Goal: Task Accomplishment & Management: Use online tool/utility

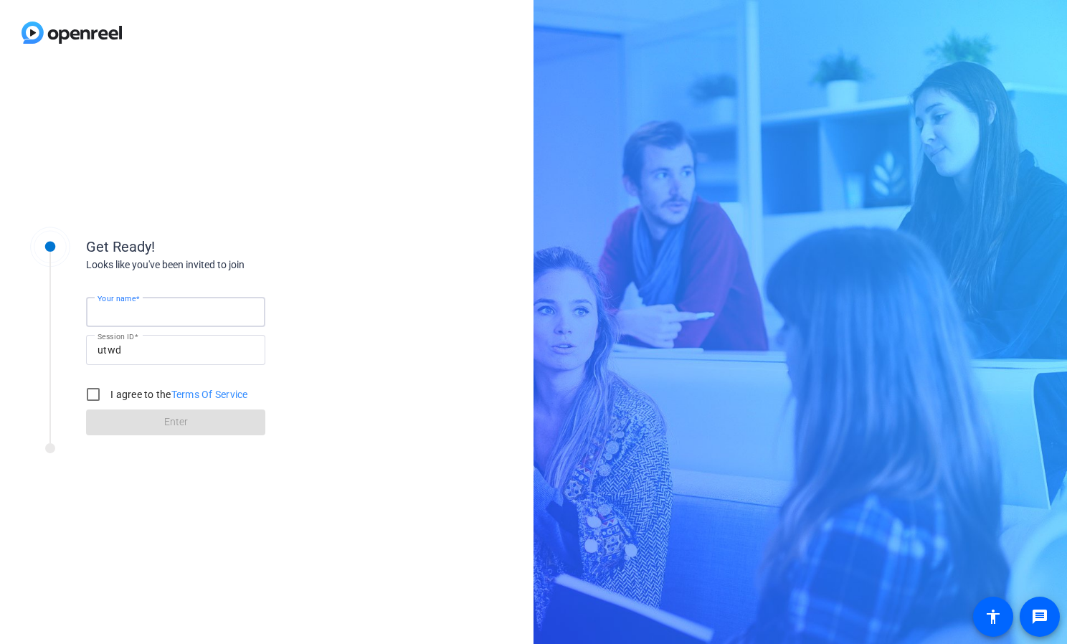
click at [208, 313] on input "Your name" at bounding box center [176, 311] width 156 height 17
type input "[PERSON_NAME]"
click at [289, 222] on div "Get Ready! Looks like you've been invited to join Your name [PERSON_NAME] Sessi…" at bounding box center [229, 323] width 287 height 225
click at [93, 388] on input "I agree to the Terms Of Service" at bounding box center [93, 394] width 29 height 29
checkbox input "true"
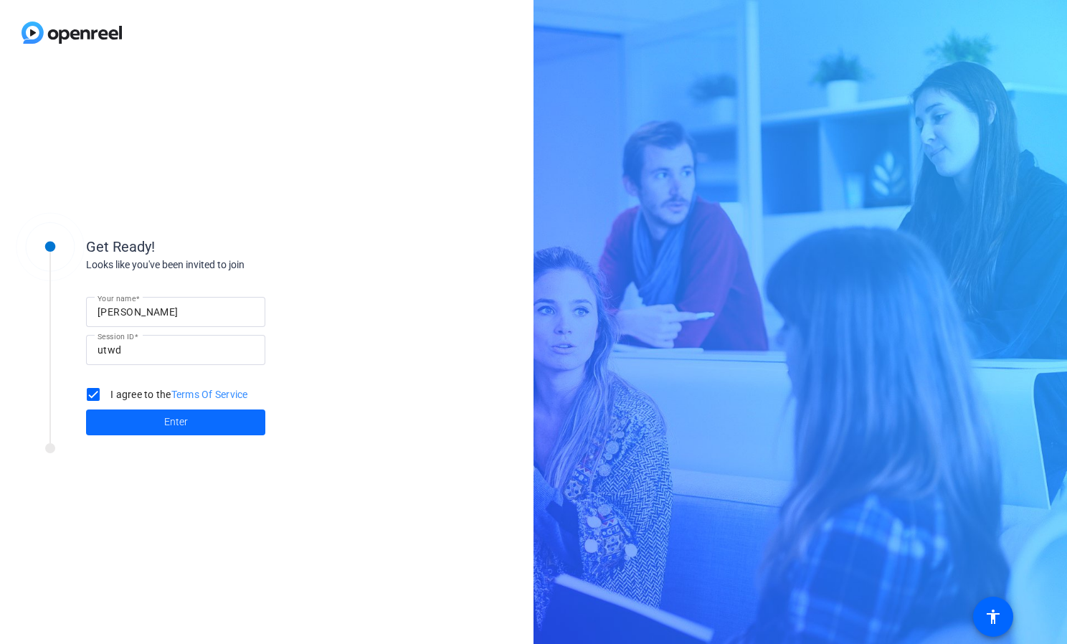
click at [161, 425] on span at bounding box center [175, 422] width 179 height 34
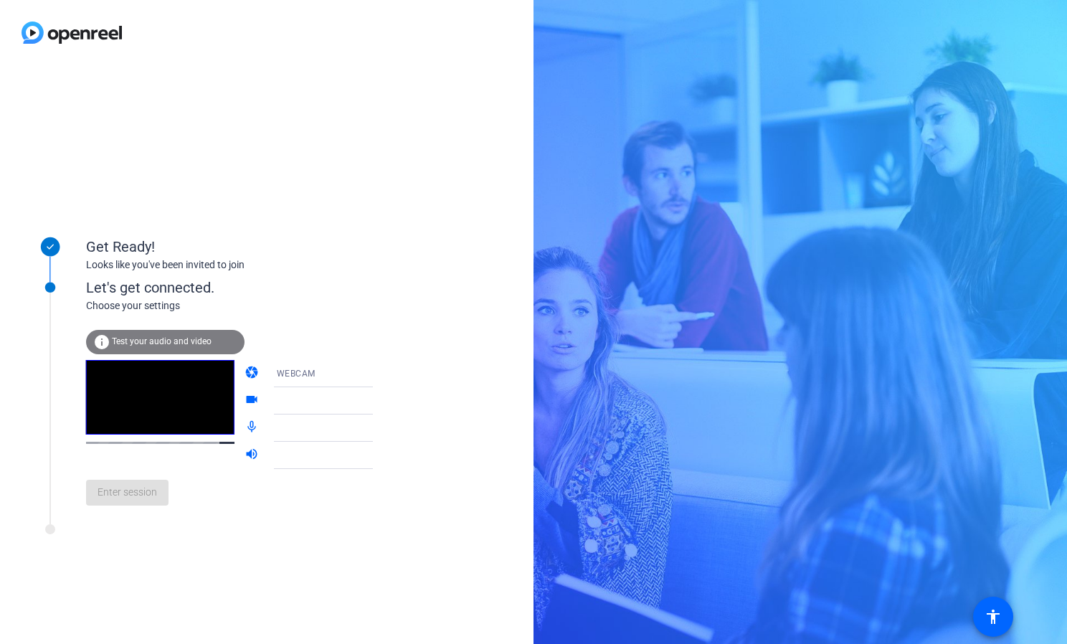
click at [132, 334] on div "info Test your audio and video" at bounding box center [165, 342] width 159 height 24
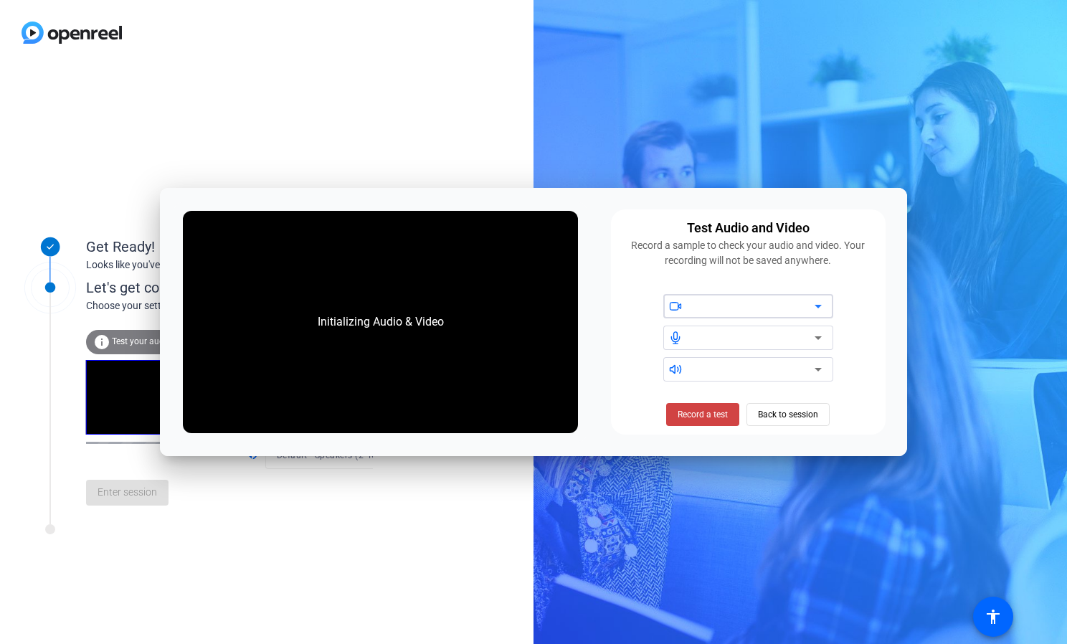
click at [766, 331] on div at bounding box center [754, 337] width 122 height 17
click at [790, 309] on div "HP 5MP Camera" at bounding box center [754, 307] width 122 height 18
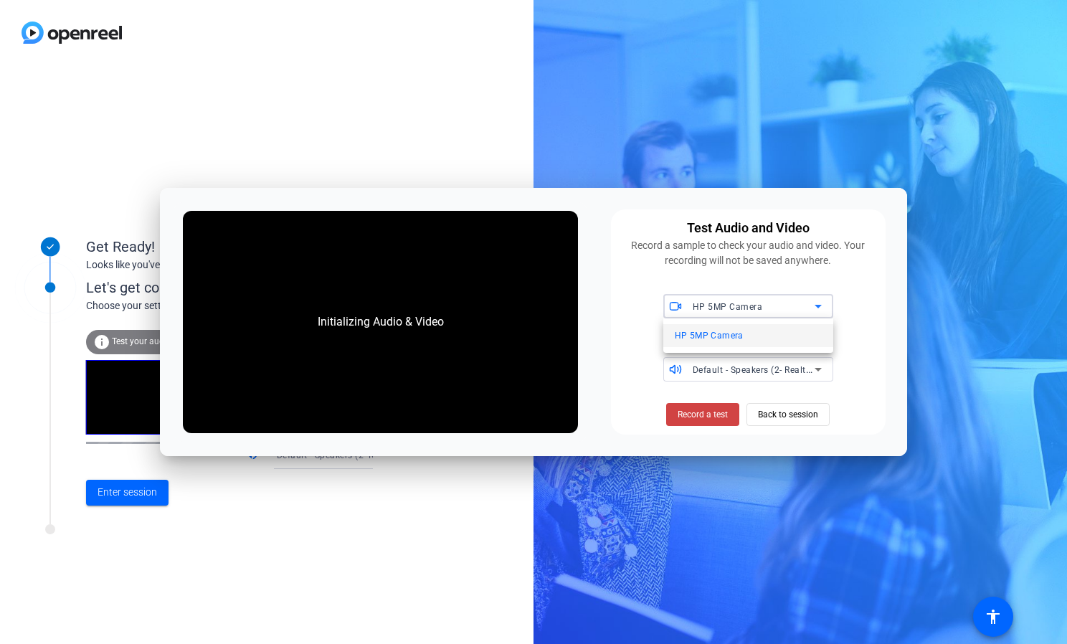
click at [874, 314] on div at bounding box center [533, 322] width 1067 height 644
click at [714, 412] on span "Record a test" at bounding box center [703, 414] width 50 height 13
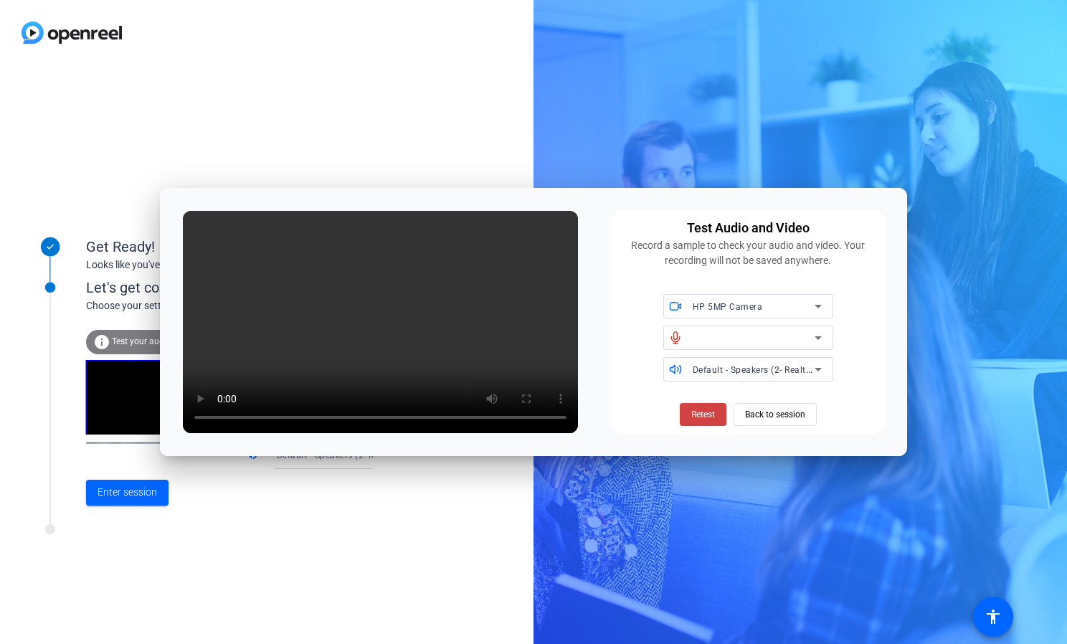
click at [714, 412] on span "Retest" at bounding box center [704, 414] width 24 height 13
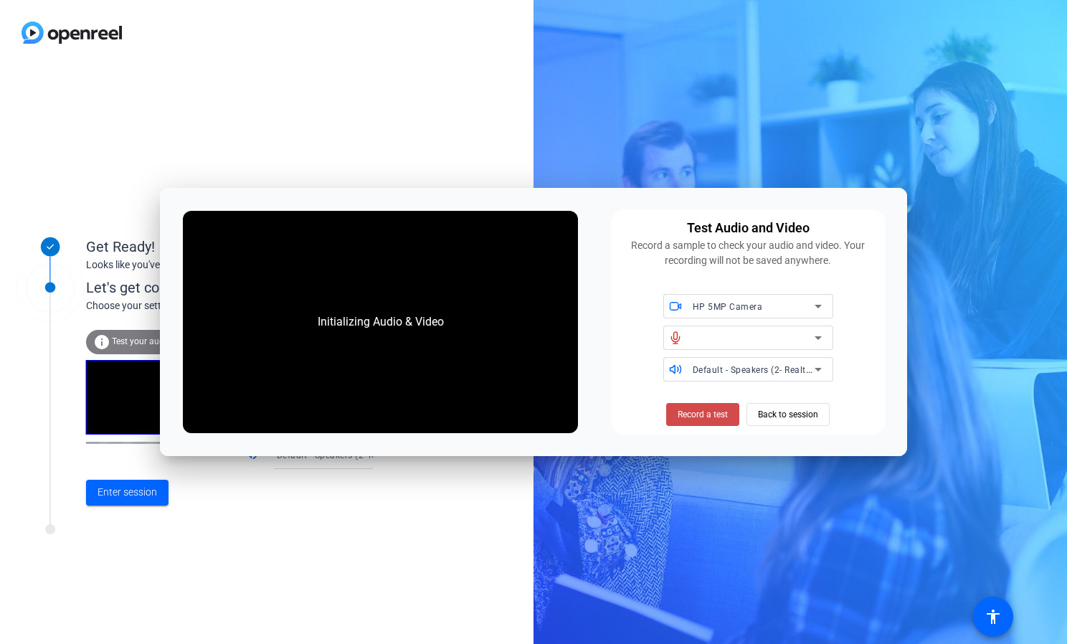
click at [712, 412] on span "Record a test" at bounding box center [703, 414] width 50 height 13
click at [745, 335] on div at bounding box center [754, 337] width 122 height 17
click at [813, 338] on icon at bounding box center [818, 337] width 17 height 17
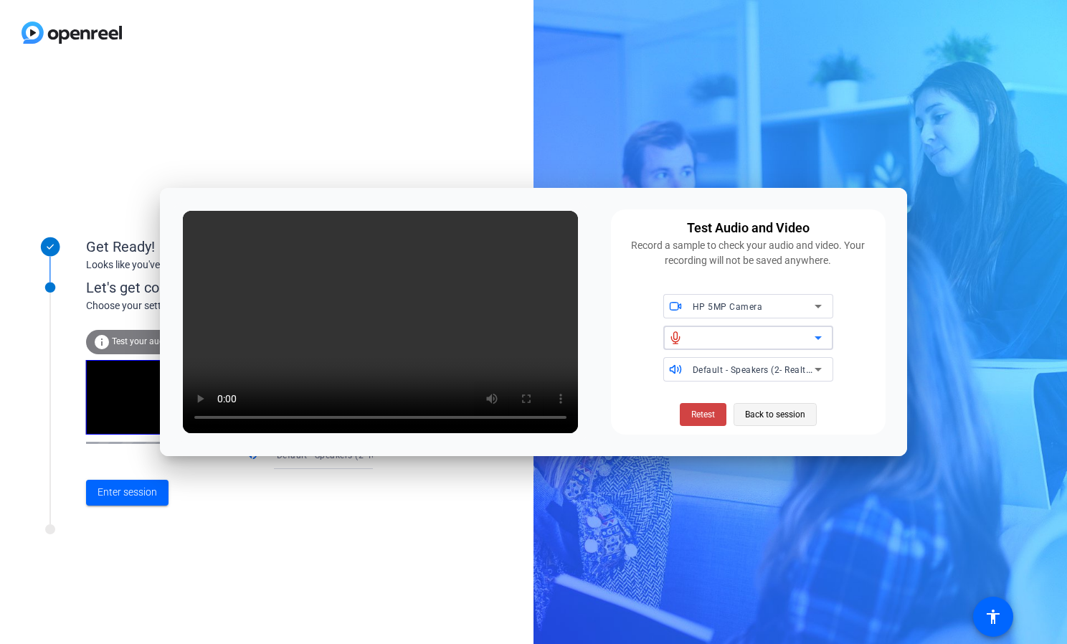
click at [778, 414] on span "Back to session" at bounding box center [775, 414] width 60 height 27
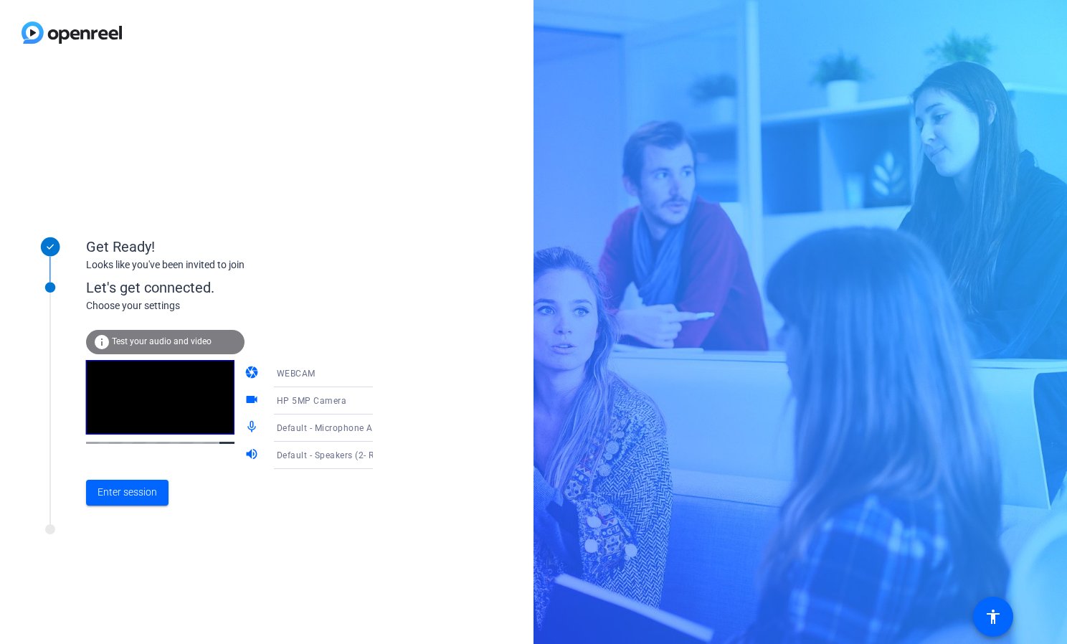
click at [176, 385] on video at bounding box center [160, 397] width 148 height 75
click at [133, 494] on span "Enter session" at bounding box center [128, 492] width 60 height 15
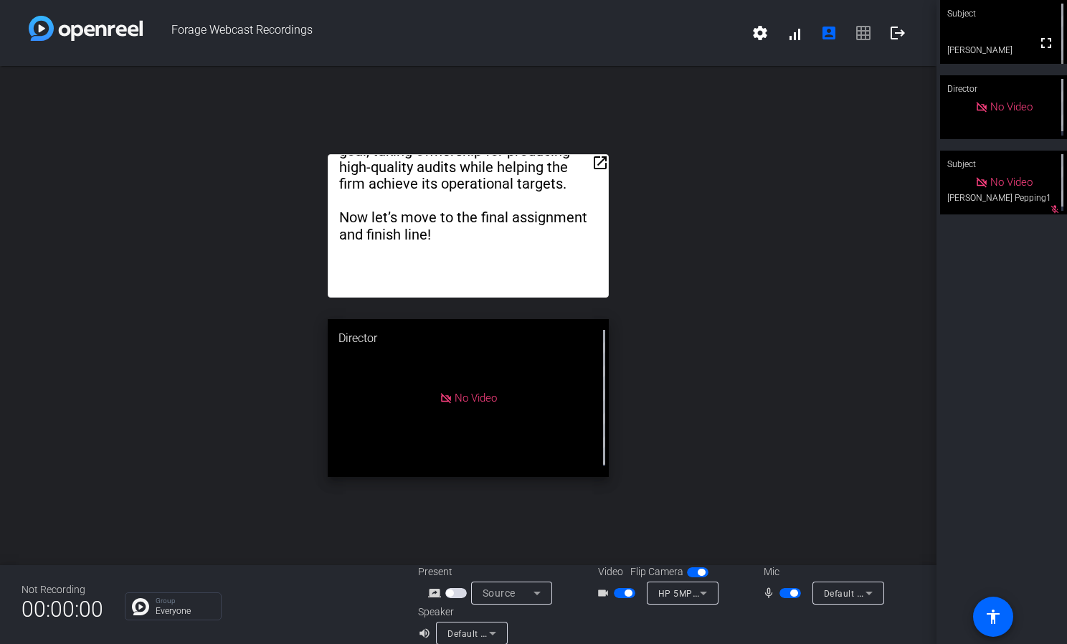
click at [600, 164] on mat-icon "open_in_new" at bounding box center [600, 162] width 17 height 17
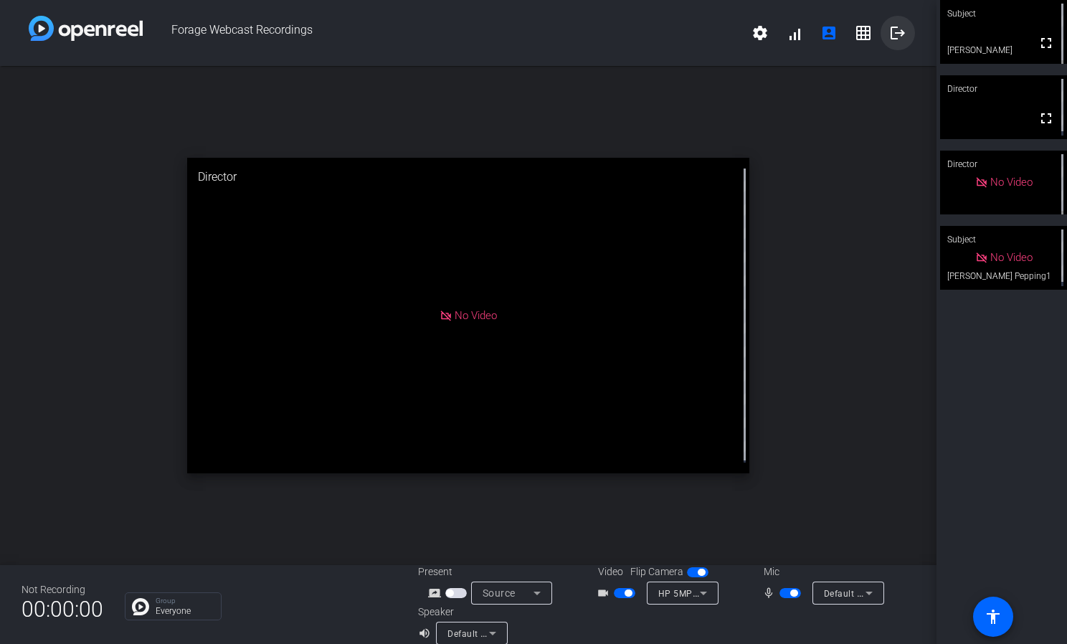
click at [892, 36] on mat-icon "logout" at bounding box center [898, 32] width 17 height 17
